Goal: Task Accomplishment & Management: Complete application form

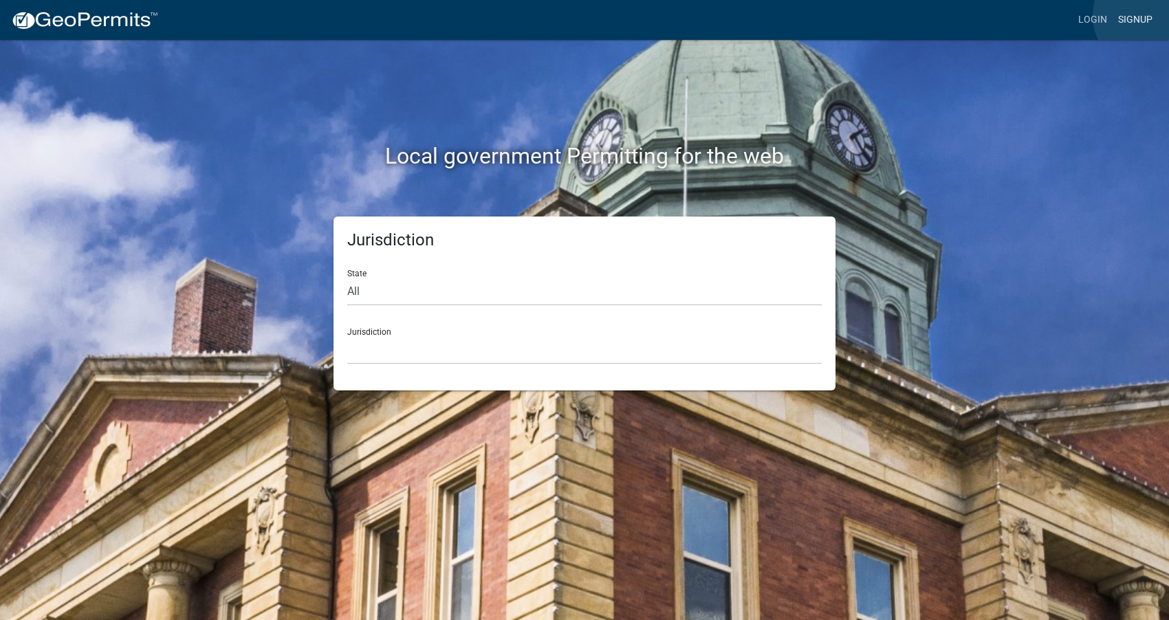
click at [1149, 16] on link "Signup" at bounding box center [1134, 20] width 45 height 26
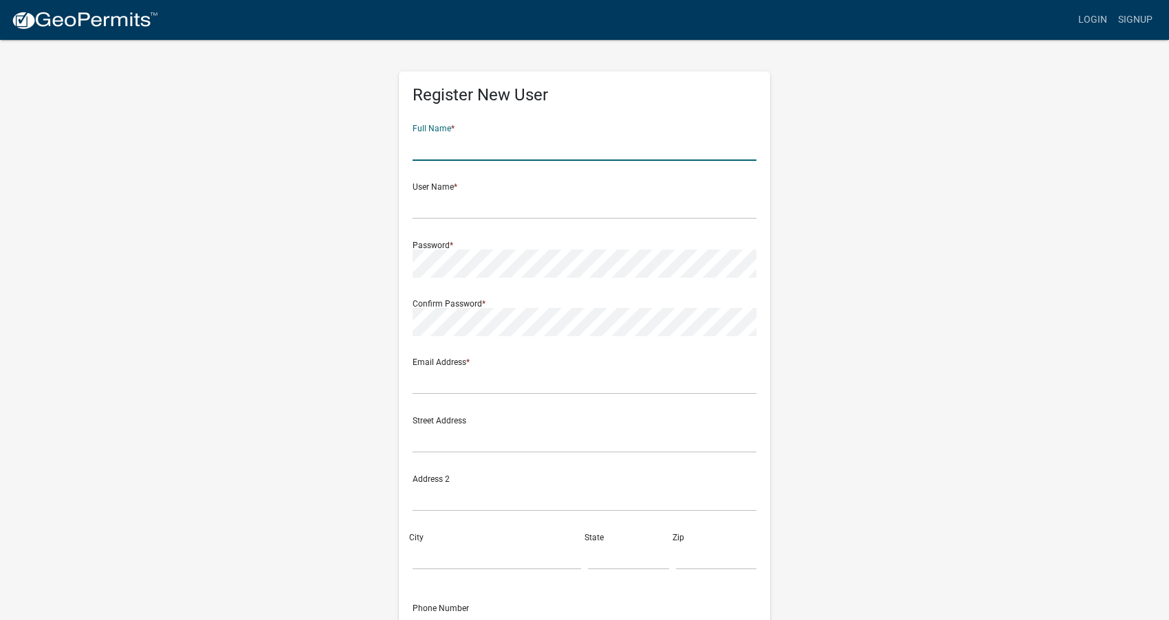
click at [491, 139] on input "text" at bounding box center [584, 147] width 344 height 28
type input "[PERSON_NAME]"
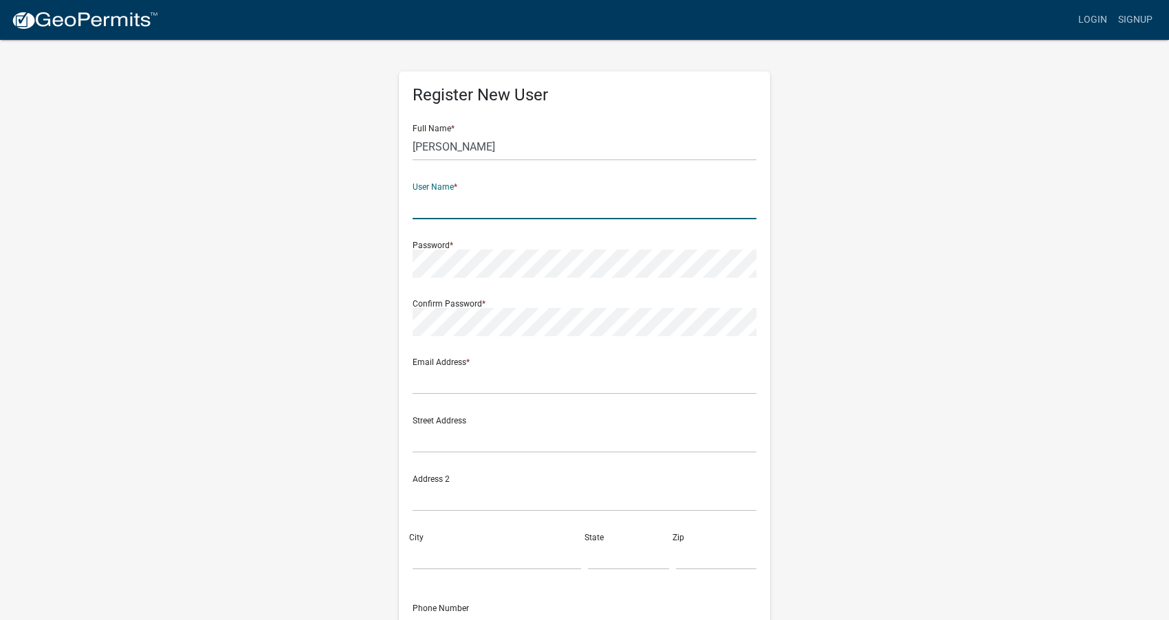
click at [443, 211] on input "text" at bounding box center [584, 205] width 344 height 28
type input "[EMAIL_ADDRESS][DOMAIN_NAME]"
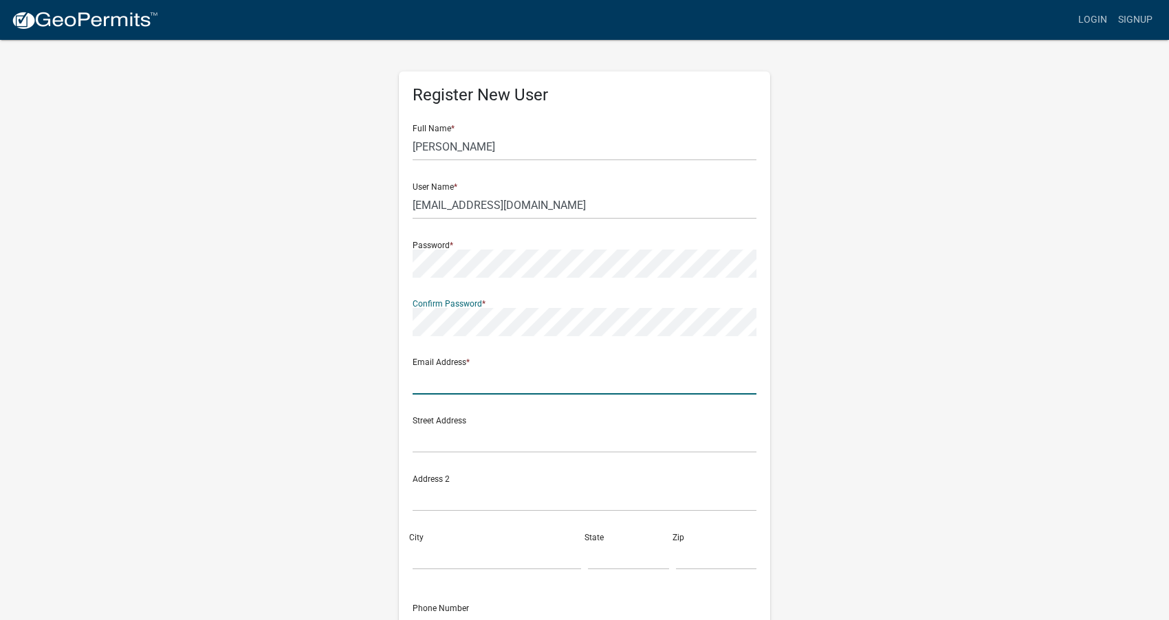
click at [453, 384] on input "text" at bounding box center [584, 380] width 344 height 28
type input "[EMAIL_ADDRESS][DOMAIN_NAME]"
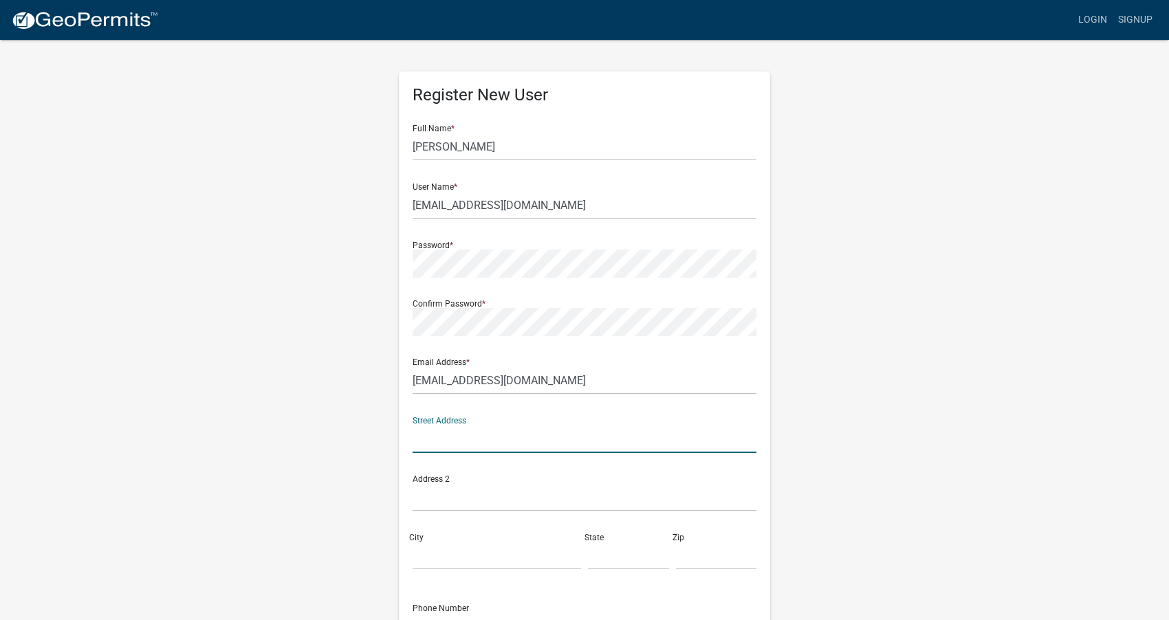
click at [450, 448] on input "text" at bounding box center [584, 439] width 344 height 28
type input "4"
click at [505, 443] on input "text" at bounding box center [584, 439] width 344 height 28
paste input "[STREET_ADDRESS]"
type input "[STREET_ADDRESS]"
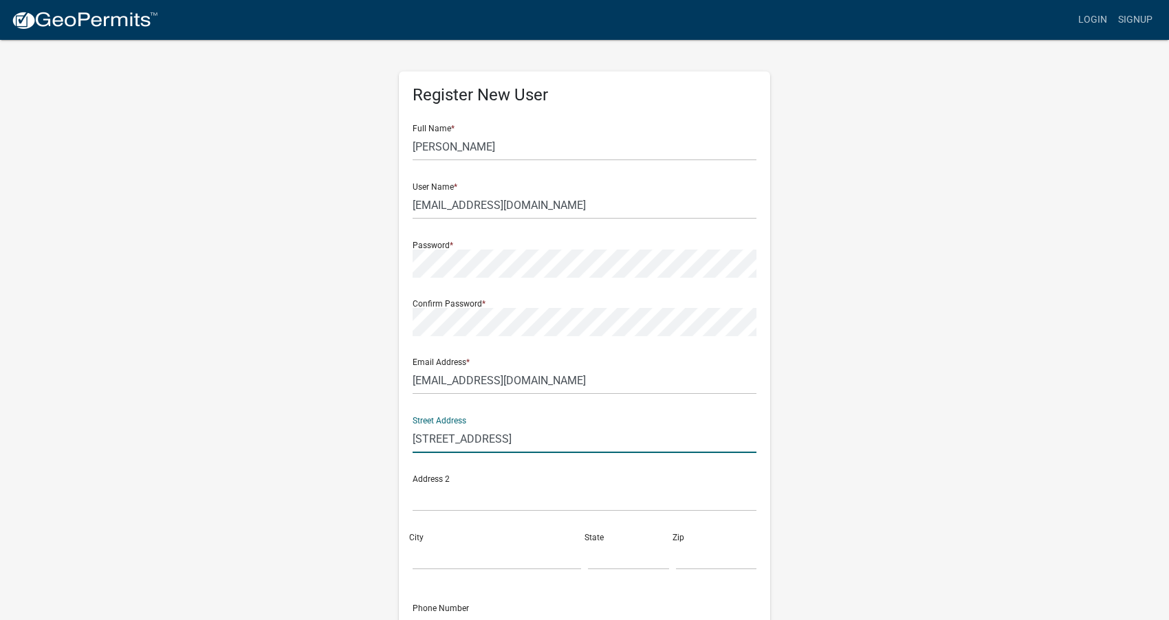
click at [474, 539] on div "City" at bounding box center [496, 545] width 175 height 47
click at [459, 563] on input "City" at bounding box center [496, 556] width 168 height 28
type input "Newton"
click at [626, 557] on input "text" at bounding box center [628, 556] width 81 height 28
type input "[US_STATE]"
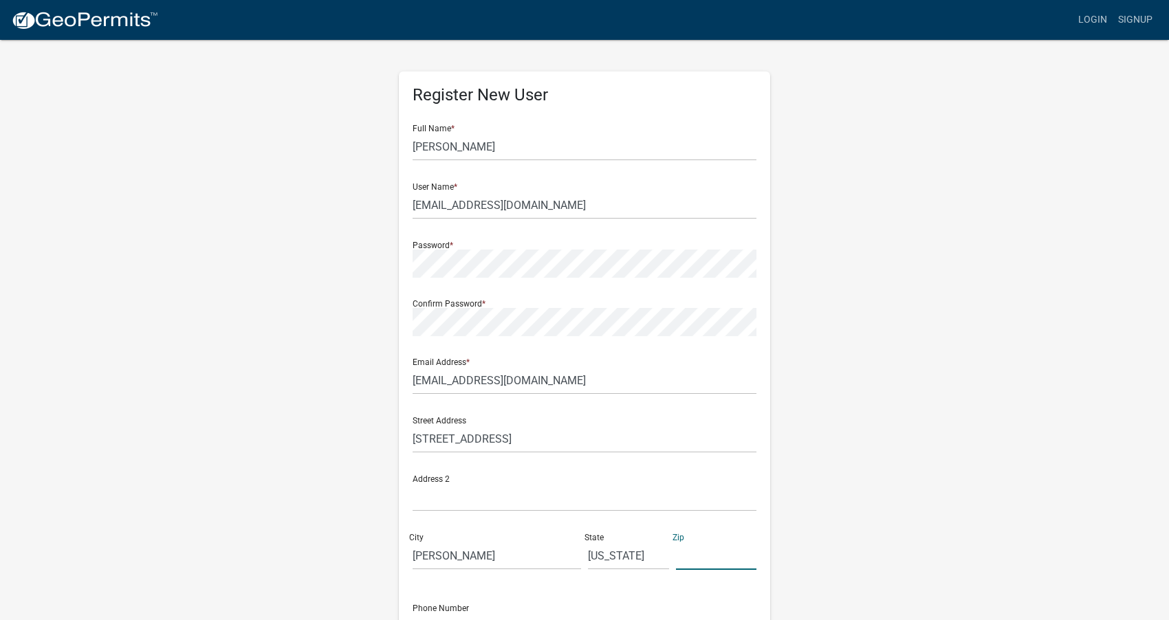
click at [692, 568] on input "text" at bounding box center [716, 556] width 81 height 28
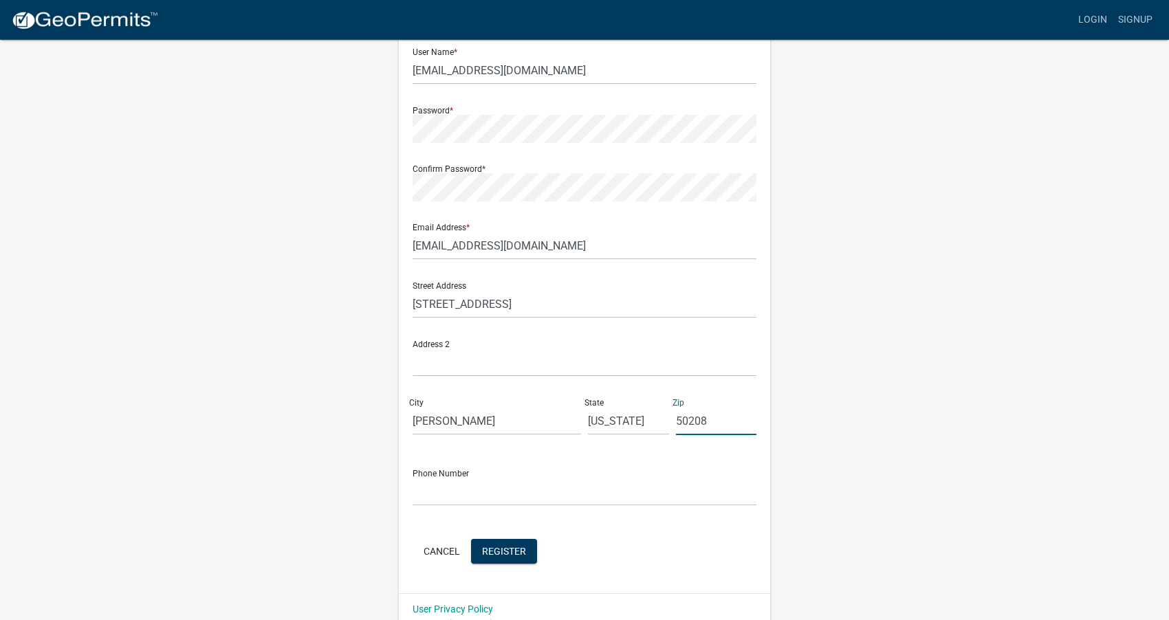
scroll to position [153, 0]
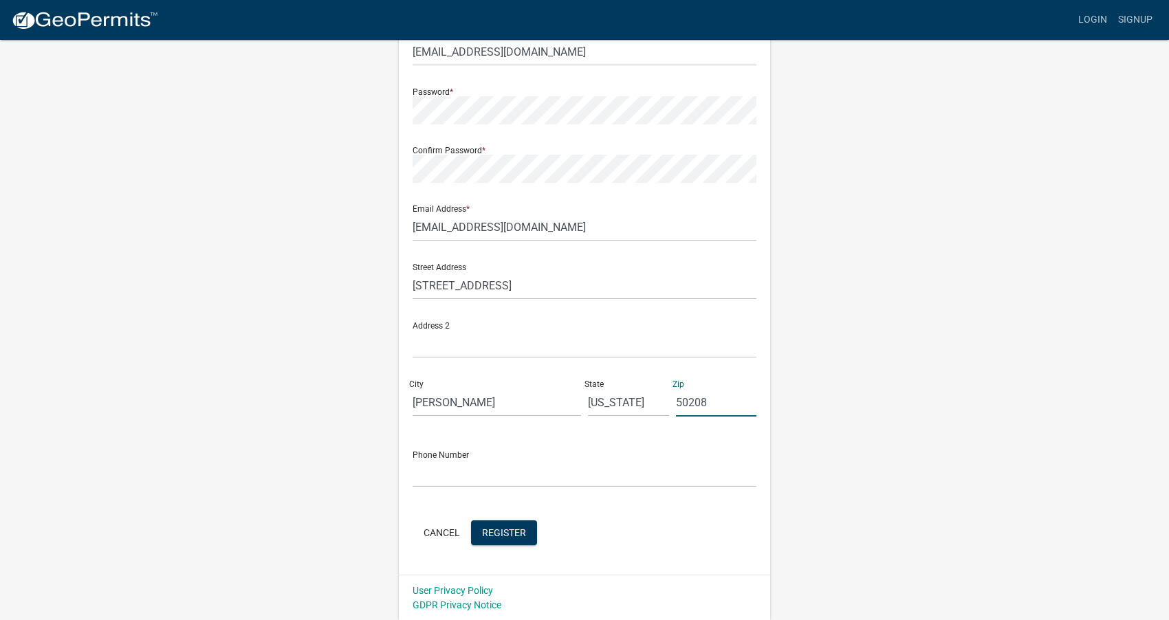
type input "50208"
click at [595, 472] on input "text" at bounding box center [584, 473] width 344 height 28
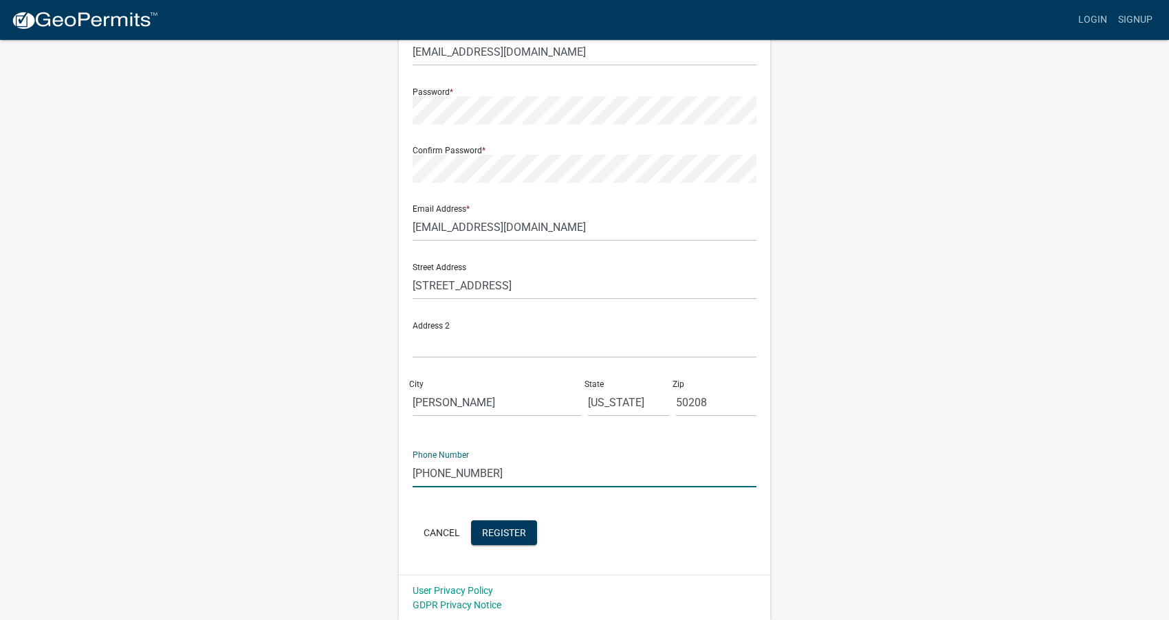
type input "641-792-6622"
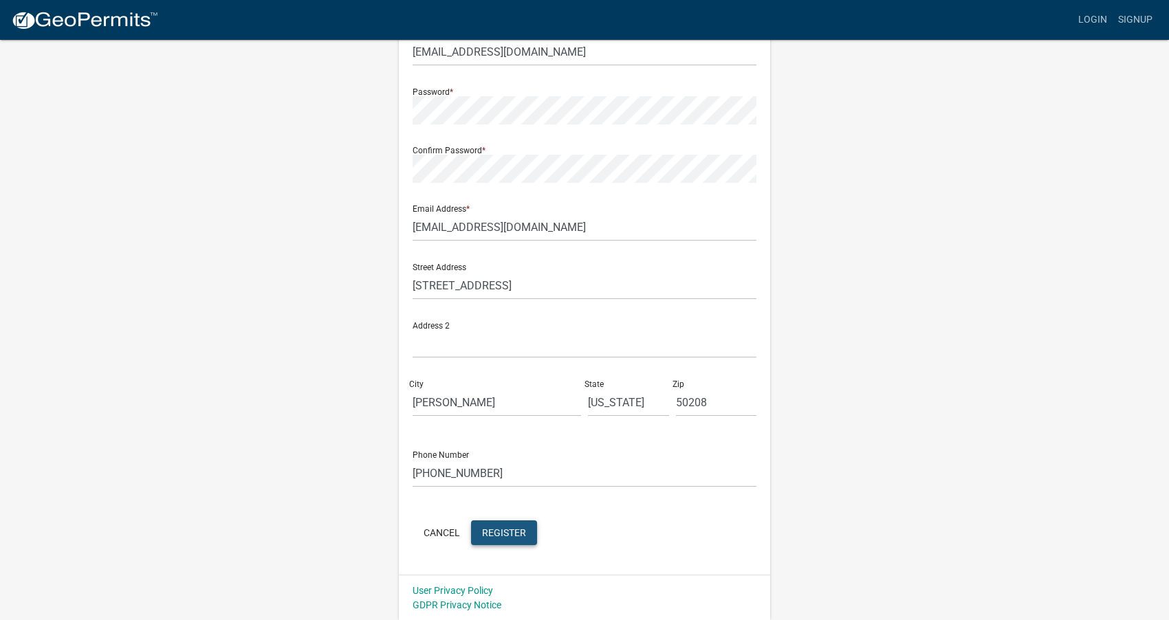
click at [507, 538] on span "Register" at bounding box center [504, 532] width 44 height 11
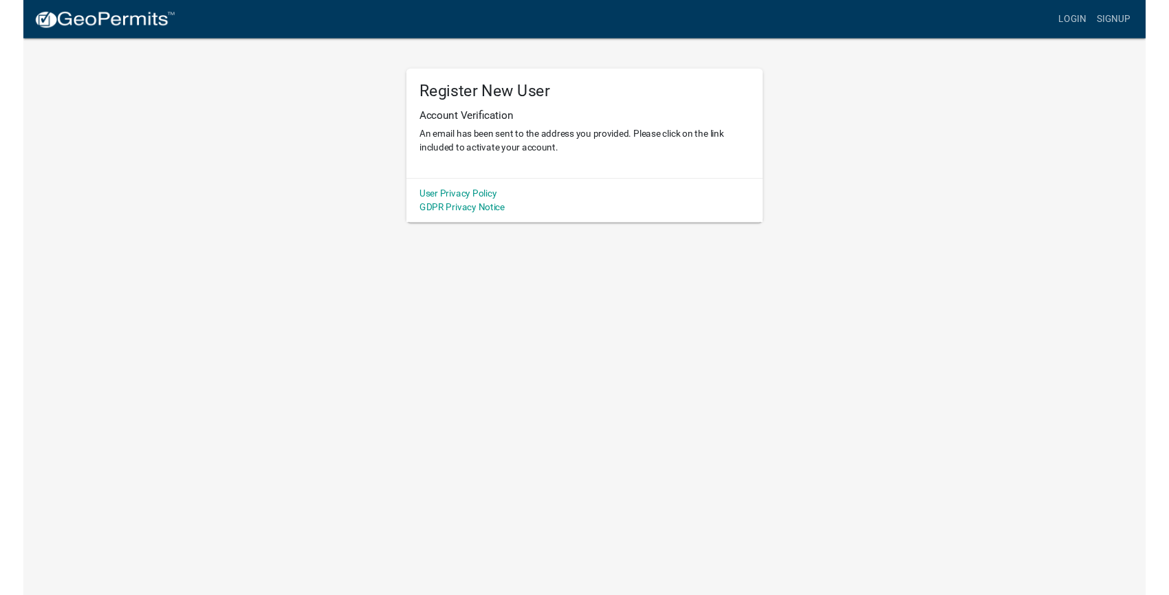
scroll to position [0, 0]
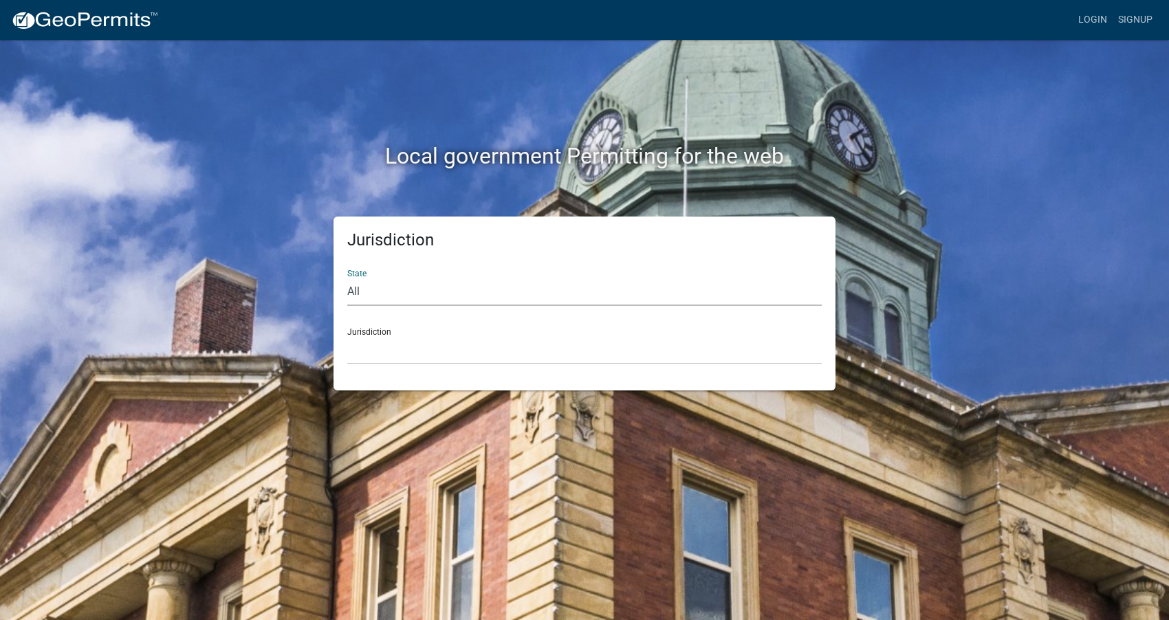
click at [347, 278] on select "All [US_STATE] [US_STATE] [US_STATE] [US_STATE] [US_STATE] [US_STATE] [US_STATE…" at bounding box center [584, 292] width 474 height 28
select select "[US_STATE]"
click option "[US_STATE]" at bounding box center [0, 0] width 0 height 0
click at [347, 336] on select "[GEOGRAPHIC_DATA], [US_STATE] [GEOGRAPHIC_DATA], [US_STATE] [GEOGRAPHIC_DATA], …" at bounding box center [584, 350] width 474 height 28
click at [347, 278] on select "All [US_STATE] [US_STATE] [US_STATE] [US_STATE] [US_STATE] [US_STATE] [US_STATE…" at bounding box center [584, 292] width 474 height 28
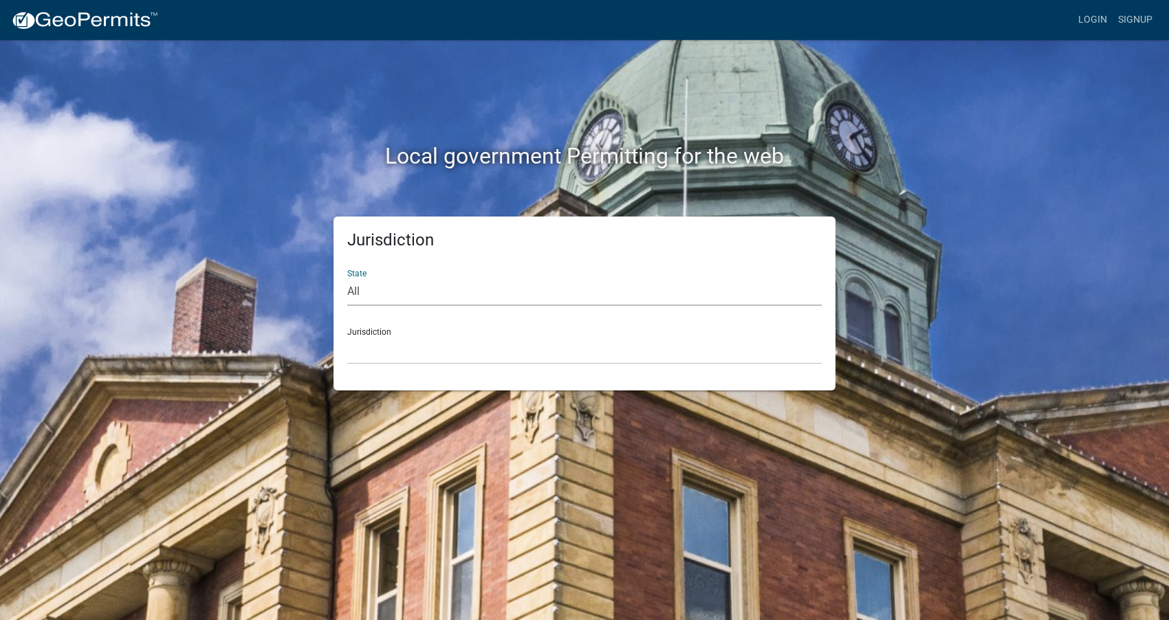
select select "[US_STATE]"
click option "[US_STATE]" at bounding box center [0, 0] width 0 height 0
click at [347, 336] on select "[GEOGRAPHIC_DATA], [US_STATE] [GEOGRAPHIC_DATA], [US_STATE] [GEOGRAPHIC_DATA], …" at bounding box center [584, 350] width 474 height 28
